Goal: Task Accomplishment & Management: Manage account settings

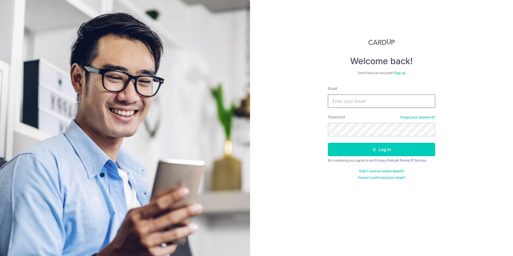
click at [358, 104] on input "Email" at bounding box center [381, 100] width 107 height 13
type input "[EMAIL_ADDRESS][DOMAIN_NAME]"
click at [328, 143] on button "Log in" at bounding box center [381, 149] width 107 height 13
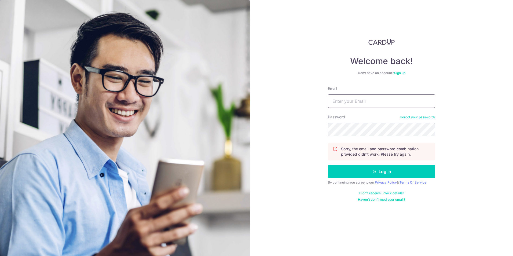
drag, startPoint x: 0, startPoint y: 0, endPoint x: 388, endPoint y: 97, distance: 400.4
click at [388, 97] on input "Email" at bounding box center [381, 100] width 107 height 13
type input "[EMAIL_ADDRESS][DOMAIN_NAME]"
click at [328, 165] on button "Log in" at bounding box center [381, 171] width 107 height 13
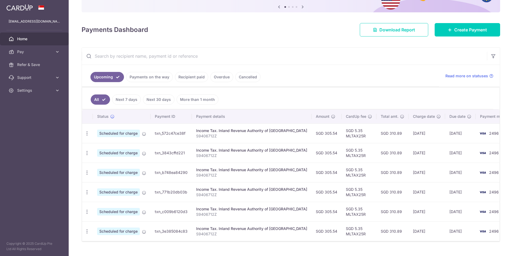
scroll to position [68, 0]
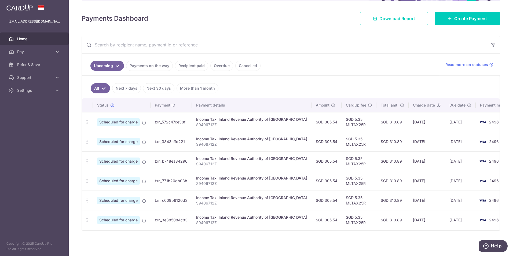
click at [276, 64] on ul "Upcoming Payments on the way Recipient paid Overdue Cancelled" at bounding box center [260, 65] width 357 height 22
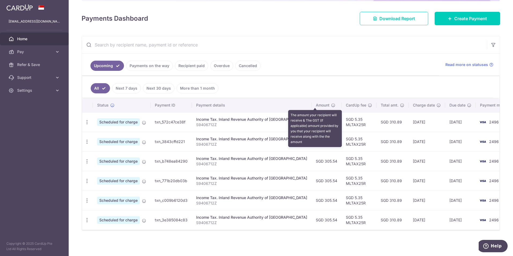
click at [331, 104] on icon at bounding box center [333, 105] width 4 height 4
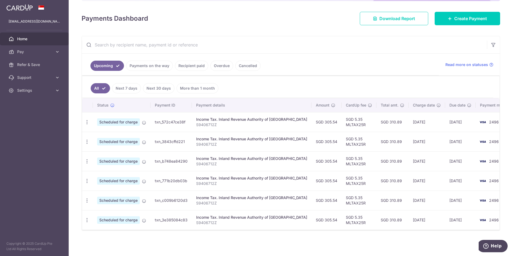
click at [342, 125] on td "SGD 5.35 MLTAX25R" at bounding box center [359, 122] width 35 height 20
click at [87, 122] on icon "button" at bounding box center [87, 122] width 6 height 6
click at [96, 133] on link "Update payment" at bounding box center [110, 136] width 56 height 13
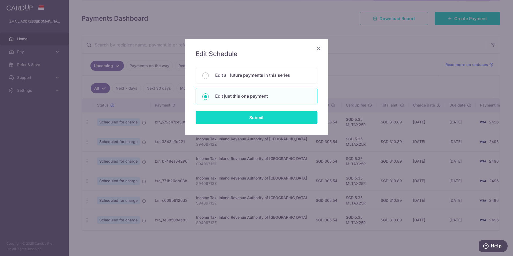
click at [237, 119] on input "Submit" at bounding box center [257, 117] width 122 height 13
radio input "true"
type input "305.54"
type input "[DATE]"
type input "S9406712Z"
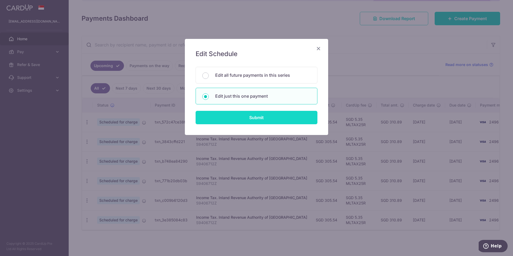
type input "MLTAX25R"
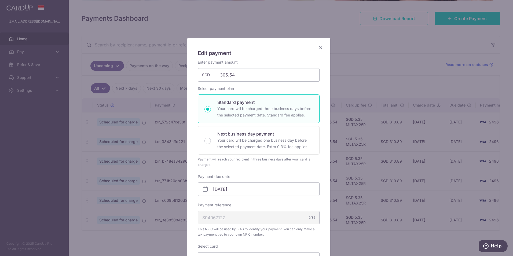
scroll to position [0, 0]
click at [317, 48] on icon "Close" at bounding box center [320, 48] width 6 height 7
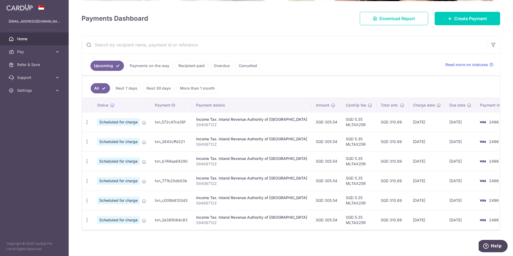
click at [402, 65] on ul "Upcoming Payments on the way Recipient paid Overdue Cancelled" at bounding box center [260, 65] width 357 height 22
click at [184, 63] on link "Recipient paid" at bounding box center [191, 66] width 33 height 10
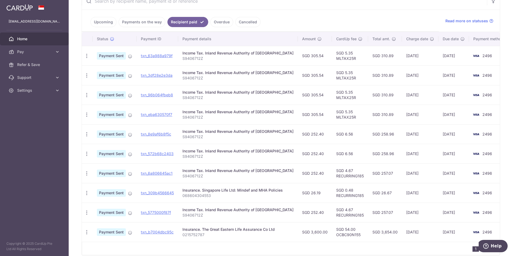
scroll to position [107, 0]
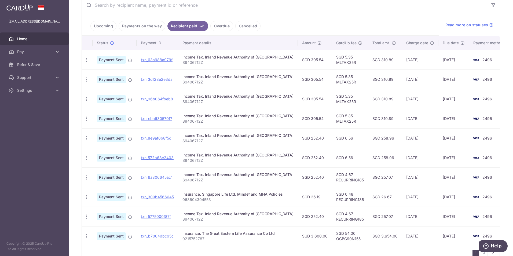
click at [111, 24] on link "Upcoming" at bounding box center [103, 26] width 26 height 10
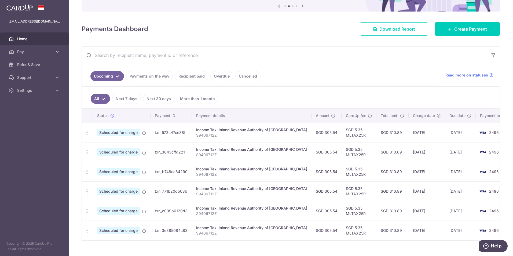
scroll to position [68, 0]
